Goal: Task Accomplishment & Management: Manage account settings

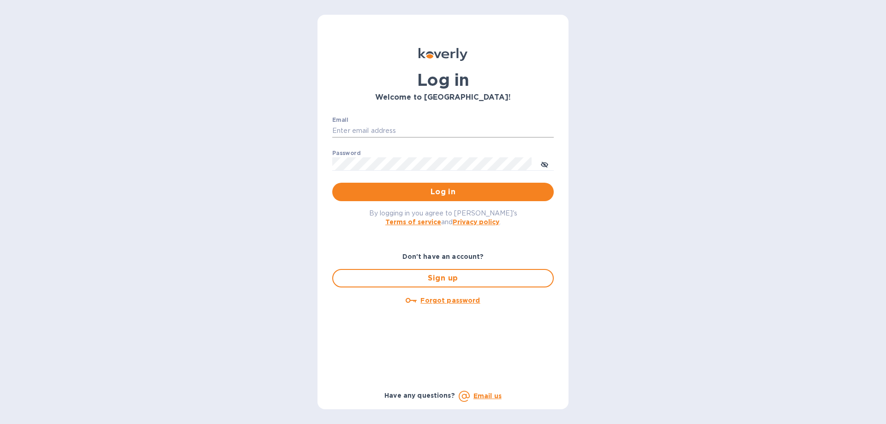
click at [371, 126] on input "Email" at bounding box center [442, 131] width 221 height 14
type input "sam@unipakfoods.com"
click at [453, 187] on span "Log in" at bounding box center [443, 191] width 207 height 11
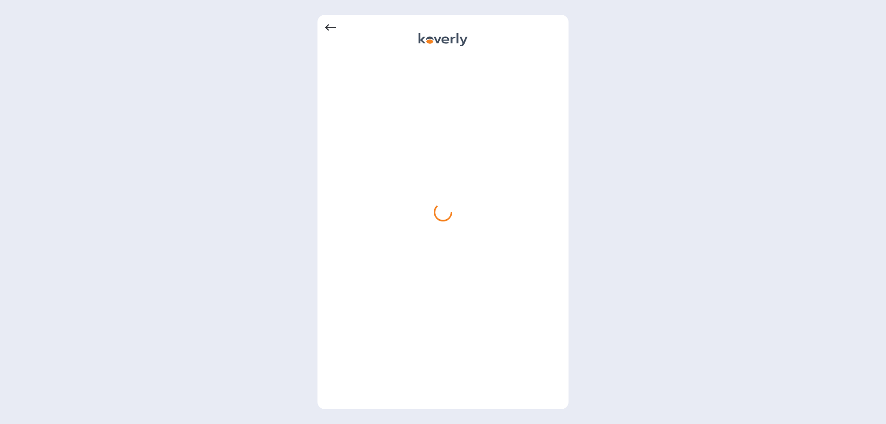
click at [329, 29] on icon at bounding box center [330, 27] width 11 height 11
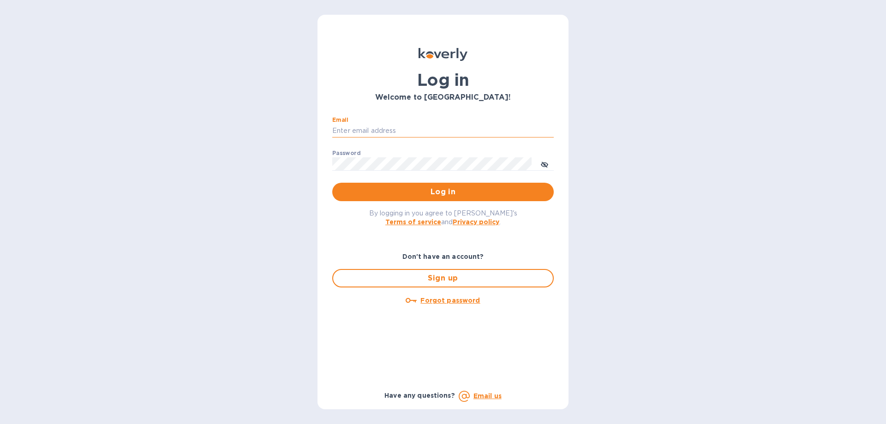
click at [408, 129] on input "Email" at bounding box center [442, 131] width 221 height 14
type input "z"
type input "sam@unipakfoods.com"
click at [540, 167] on button "toggle password visibility" at bounding box center [544, 164] width 18 height 18
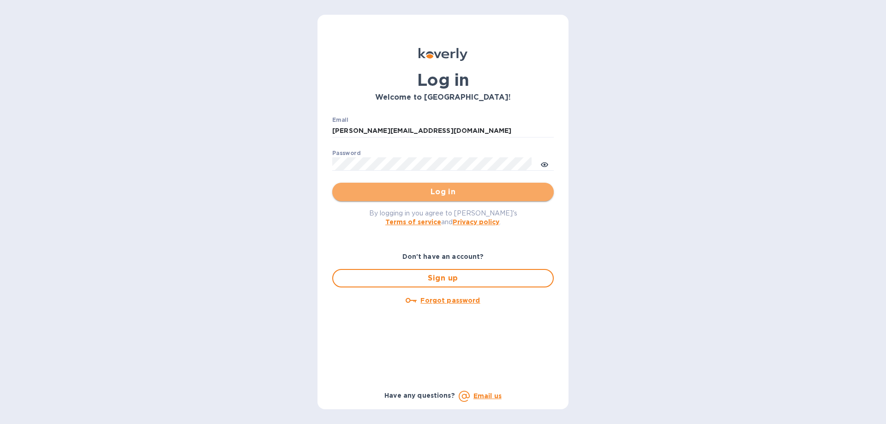
click at [431, 192] on span "Log in" at bounding box center [443, 191] width 207 height 11
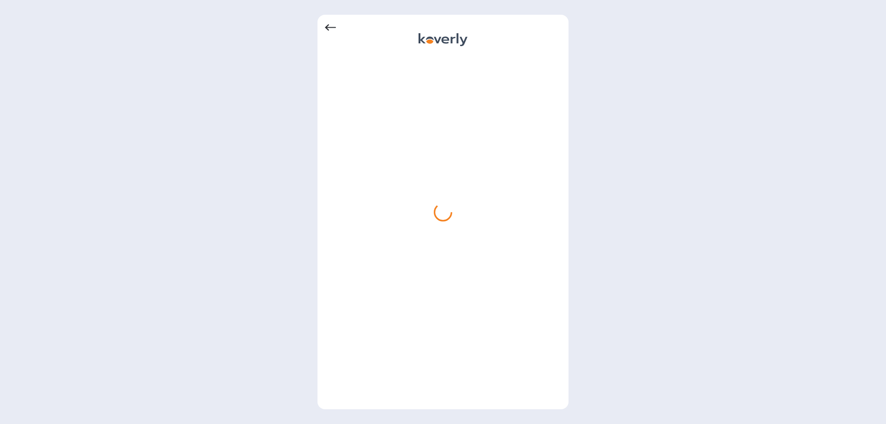
click at [662, 222] on div at bounding box center [443, 212] width 886 height 424
click at [185, 181] on div at bounding box center [443, 212] width 886 height 424
click at [642, 82] on div at bounding box center [443, 212] width 886 height 424
click at [339, 26] on div at bounding box center [443, 27] width 236 height 11
click at [328, 26] on icon at bounding box center [330, 27] width 11 height 11
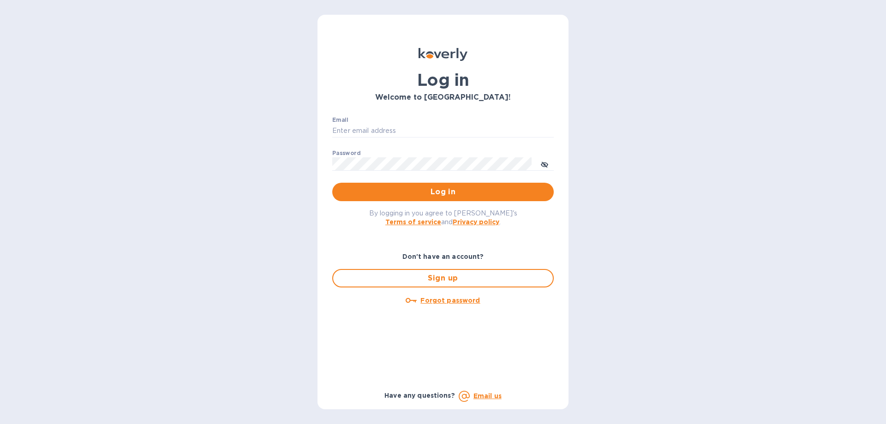
click at [384, 118] on div "Email ​" at bounding box center [442, 133] width 221 height 33
click at [383, 131] on input "Email" at bounding box center [442, 131] width 221 height 14
type input "sam@unipakfoods.com"
click at [425, 194] on span "Log in" at bounding box center [443, 191] width 207 height 11
